Goal: Information Seeking & Learning: Learn about a topic

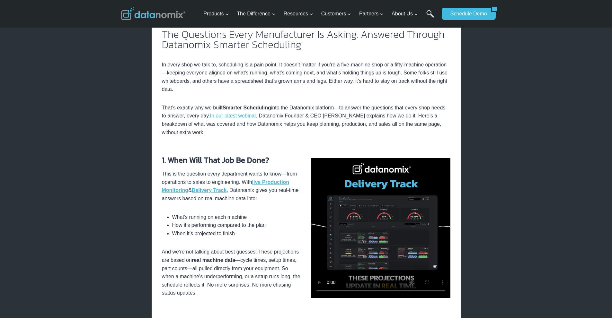
scroll to position [193, 0]
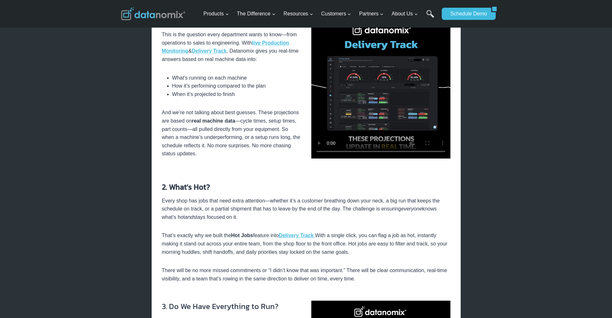
scroll to position [321, 0]
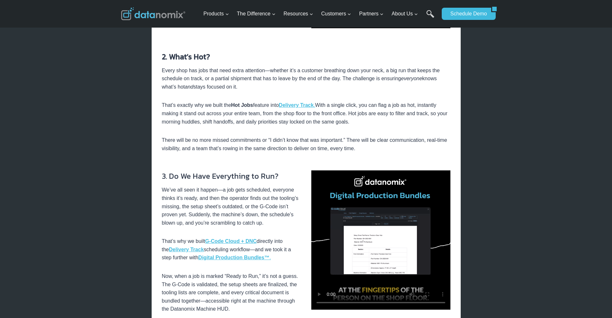
scroll to position [450, 0]
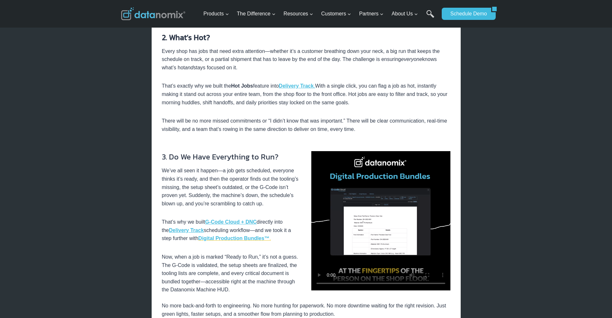
click at [244, 239] on strong "Digital Production Bundles™" at bounding box center [233, 238] width 71 height 5
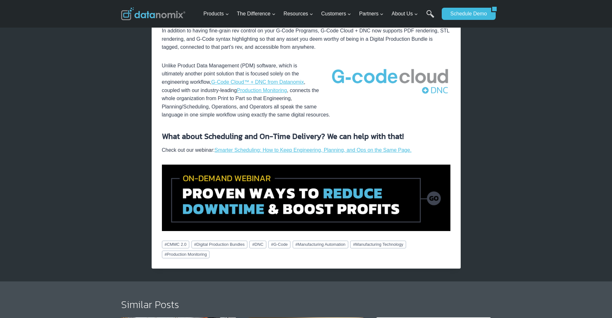
scroll to position [546, 0]
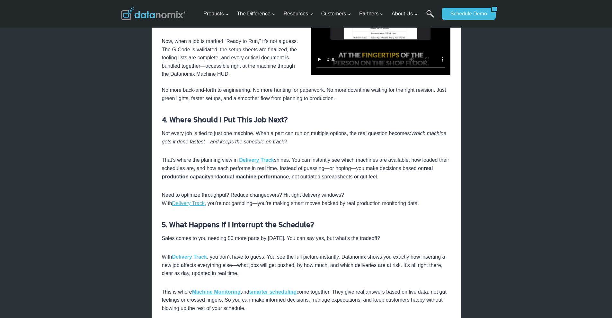
scroll to position [697, 0]
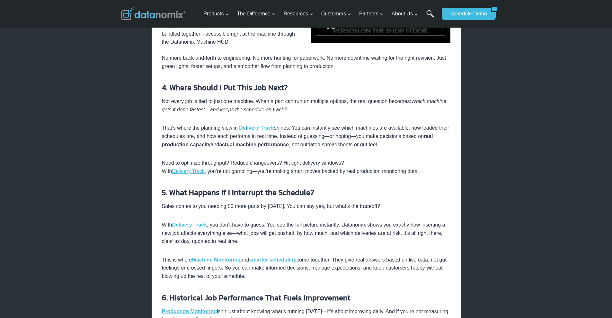
click at [285, 261] on strong "smarter scheduling" at bounding box center [273, 259] width 48 height 5
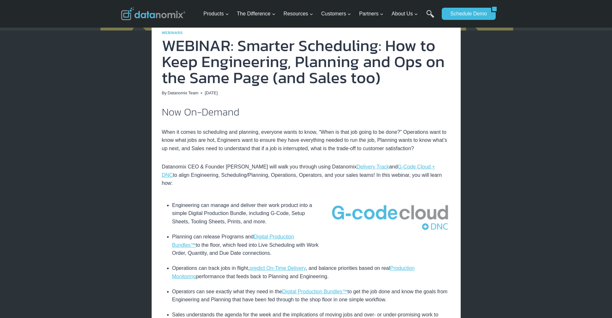
scroll to position [96, 0]
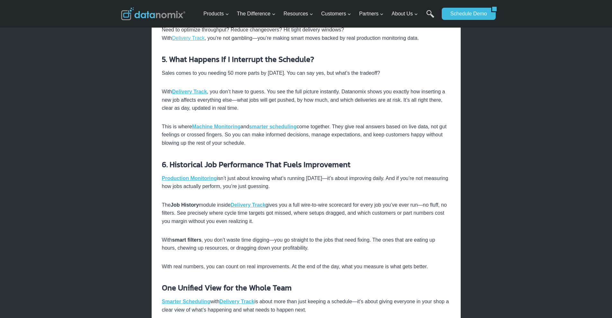
scroll to position [890, 0]
